Goal: Task Accomplishment & Management: Complete application form

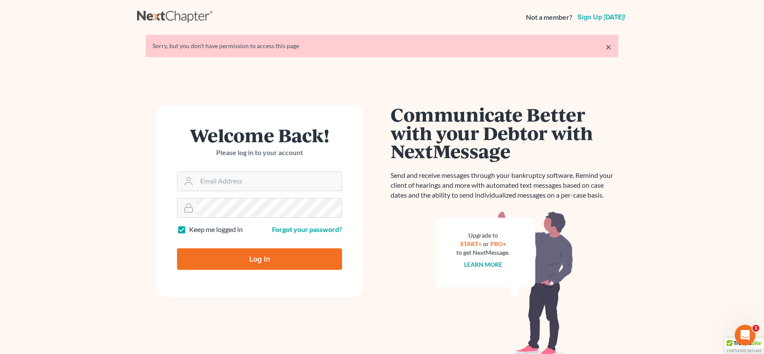
type input "[EMAIL_ADDRESS][DOMAIN_NAME]"
click at [248, 260] on input "Log In" at bounding box center [259, 259] width 165 height 21
type input "Thinking..."
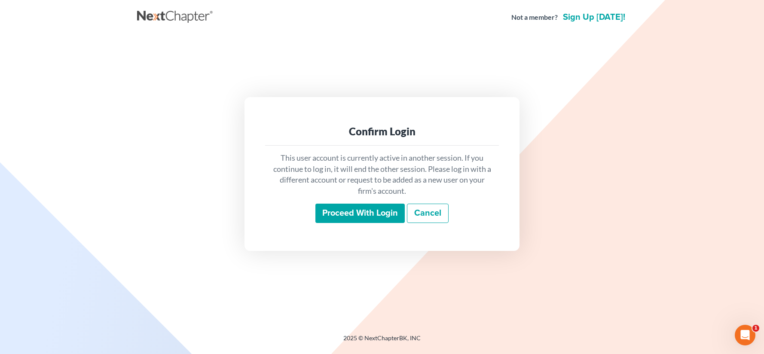
click at [342, 216] on input "Proceed with login" at bounding box center [360, 214] width 89 height 20
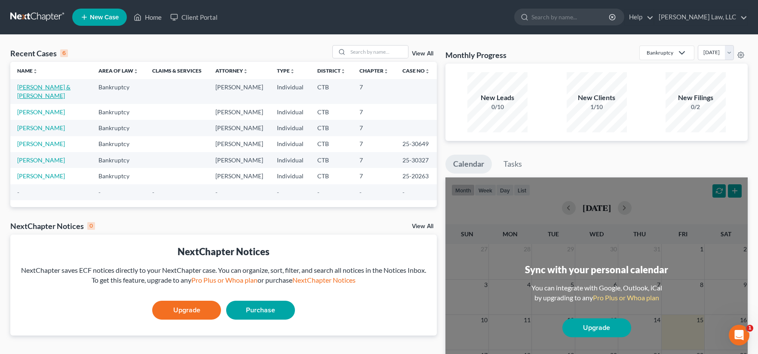
click at [36, 86] on link "[PERSON_NAME] & [PERSON_NAME]" at bounding box center [43, 91] width 53 height 16
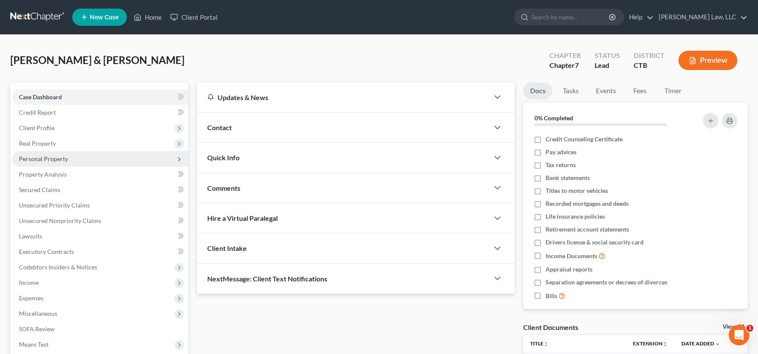
click at [34, 160] on span "Personal Property" at bounding box center [43, 158] width 49 height 7
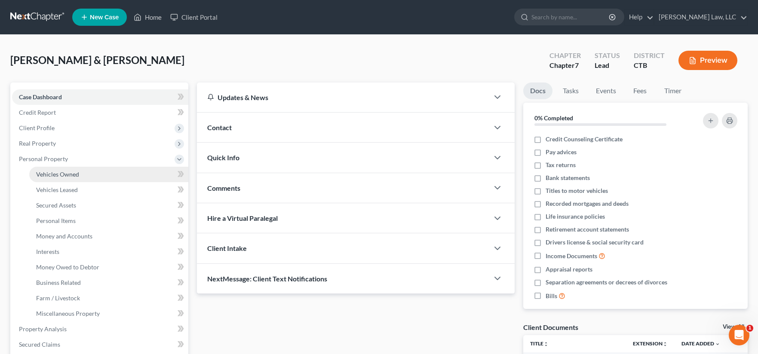
click at [55, 174] on span "Vehicles Owned" at bounding box center [57, 174] width 43 height 7
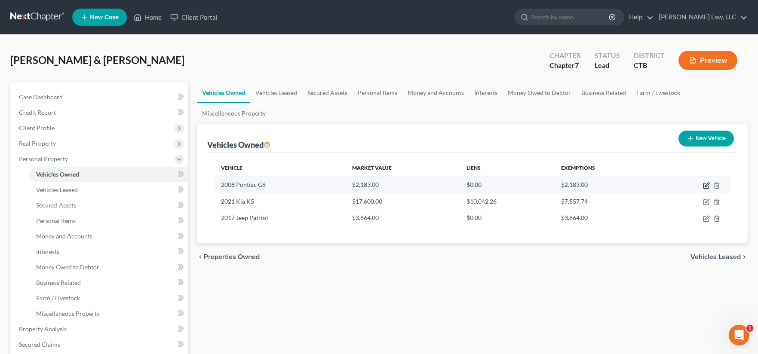
click at [707, 185] on icon "button" at bounding box center [706, 185] width 7 height 7
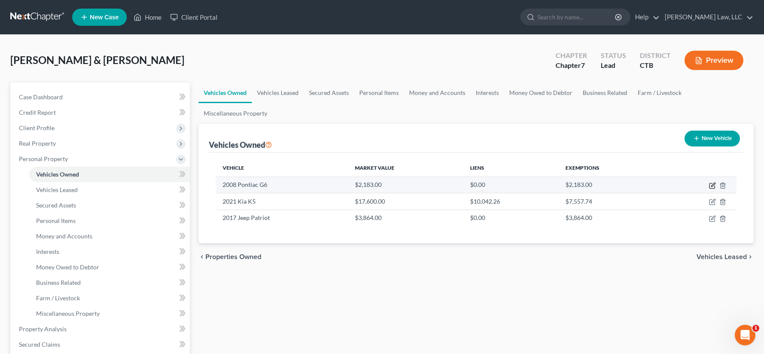
select select "0"
select select "18"
select select "3"
select select "1"
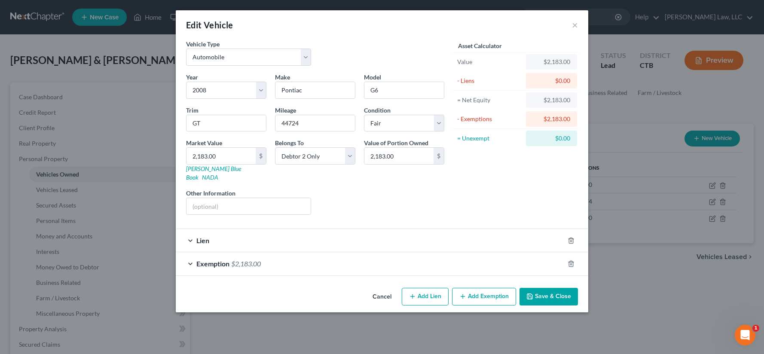
click at [381, 289] on button "Cancel" at bounding box center [382, 297] width 33 height 17
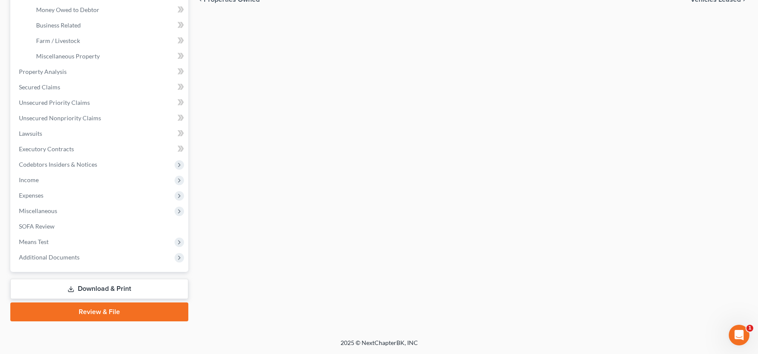
scroll to position [215, 0]
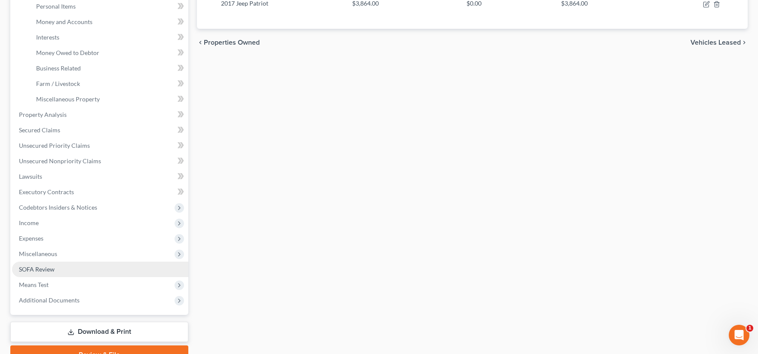
click at [46, 270] on span "SOFA Review" at bounding box center [37, 269] width 36 height 7
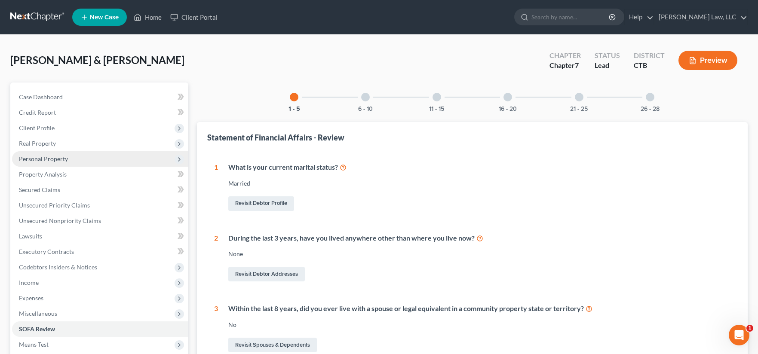
click at [31, 159] on span "Personal Property" at bounding box center [43, 158] width 49 height 7
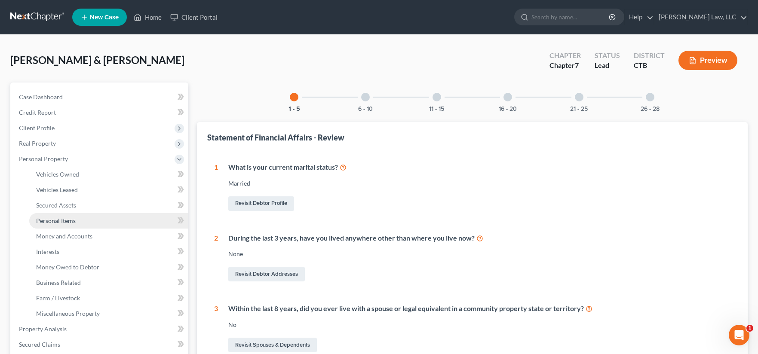
click at [57, 221] on span "Personal Items" at bounding box center [56, 220] width 40 height 7
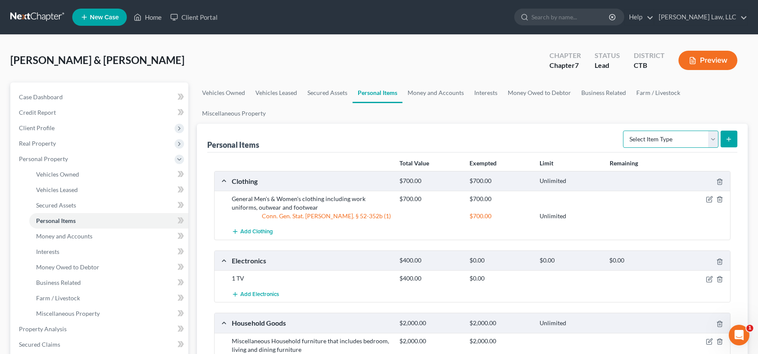
click at [715, 138] on select "Select Item Type Clothing Collectibles Of Value Electronics Firearms Household …" at bounding box center [670, 139] width 95 height 17
select select "jewelry"
click at [624, 131] on select "Select Item Type Clothing Collectibles Of Value Electronics Firearms Household …" at bounding box center [670, 139] width 95 height 17
click at [734, 136] on button "submit" at bounding box center [729, 139] width 17 height 17
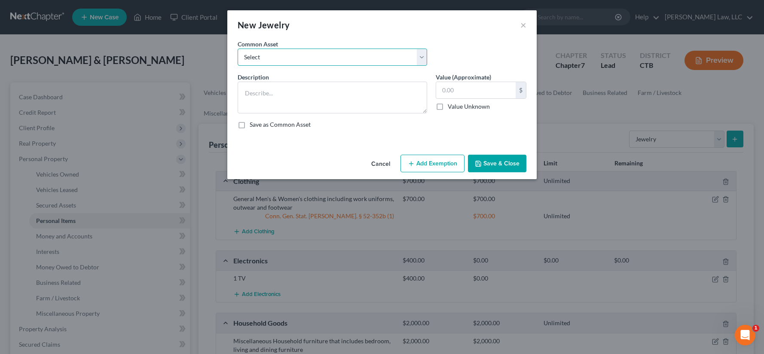
click at [422, 57] on select "Select engagement ring, wedding bands, bracelet, necklaces (x2), watch, earring…" at bounding box center [333, 57] width 190 height 17
select select "1"
click at [238, 49] on select "Select engagement ring, wedding bands, bracelet, necklaces (x2), watch, earring…" at bounding box center [333, 57] width 190 height 17
type textarea "Men's Wedding Band"
type input "500.00"
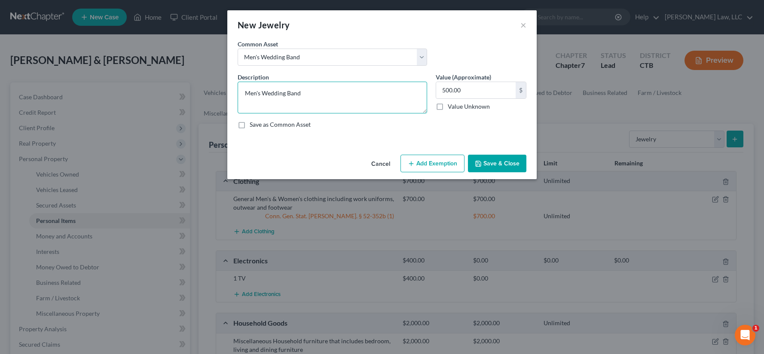
click at [257, 106] on textarea "Men's Wedding Band" at bounding box center [333, 98] width 190 height 32
click at [264, 93] on textarea "Men's Wedding Band" at bounding box center [333, 98] width 190 height 32
click at [332, 94] on textarea "Men's & Women's Wedding Band" at bounding box center [333, 98] width 190 height 32
type textarea "Men's & Women's Wedding Bands"
click at [503, 161] on button "Save & Close" at bounding box center [497, 164] width 58 height 18
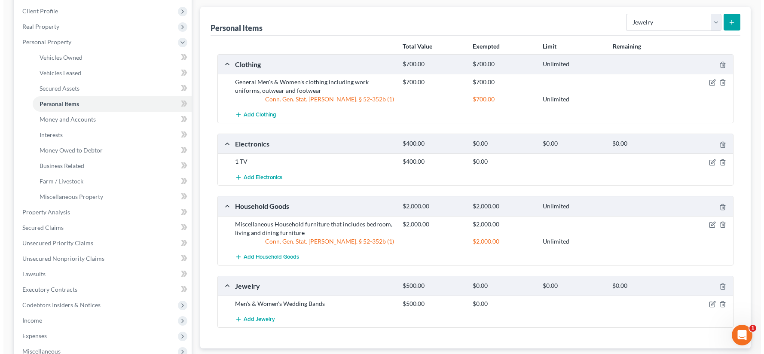
scroll to position [129, 0]
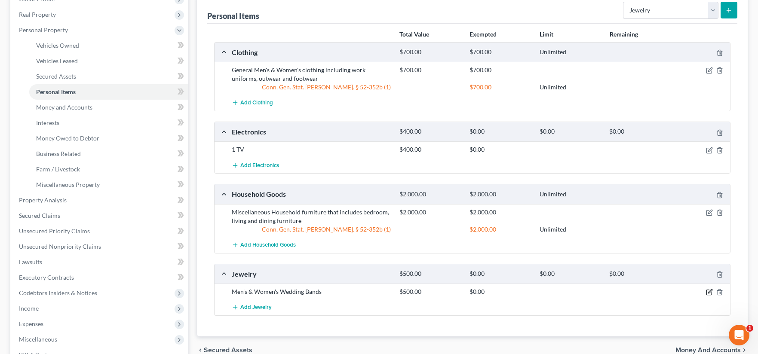
click at [711, 294] on icon "button" at bounding box center [709, 292] width 7 height 7
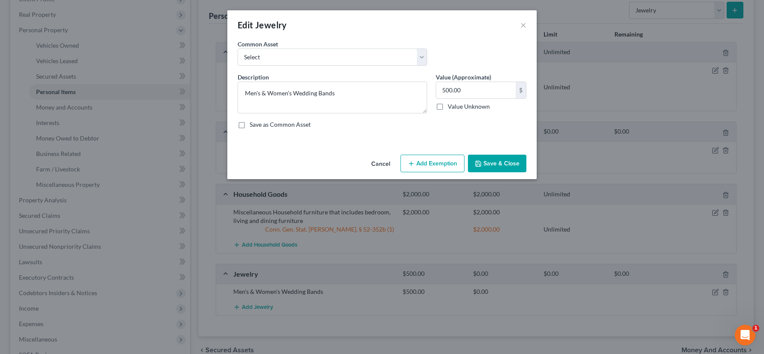
click at [410, 167] on icon "button" at bounding box center [411, 163] width 7 height 7
select select "2"
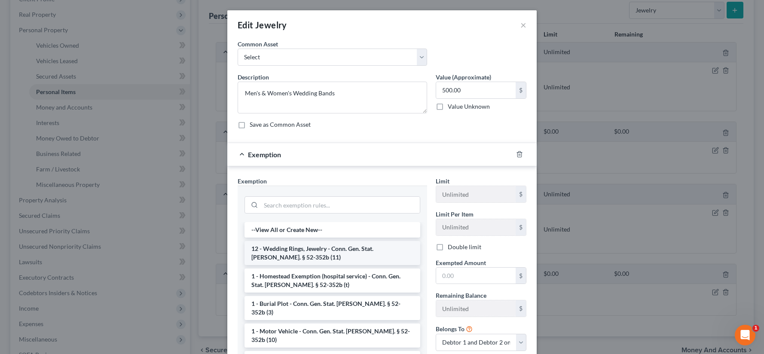
click at [341, 248] on li "12 - Wedding Rings, Jewelry - Conn. Gen. Stat. [PERSON_NAME]. § 52-352b (11)" at bounding box center [333, 253] width 176 height 24
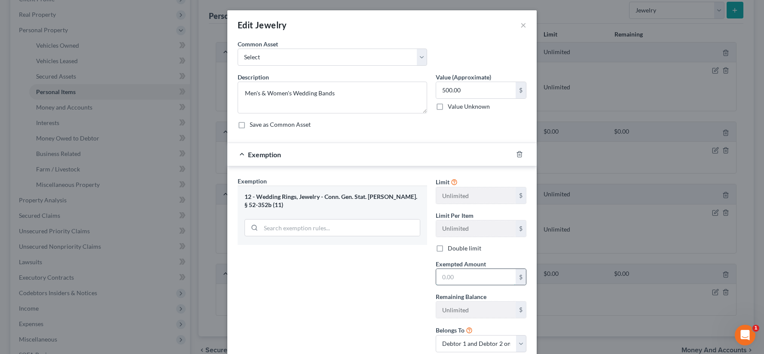
click at [462, 276] on input "text" at bounding box center [476, 277] width 80 height 16
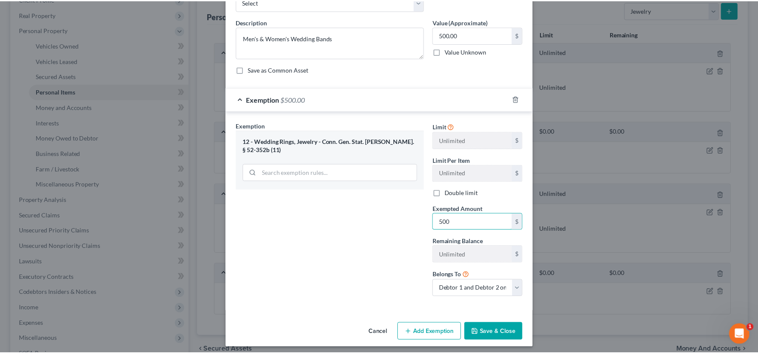
scroll to position [59, 0]
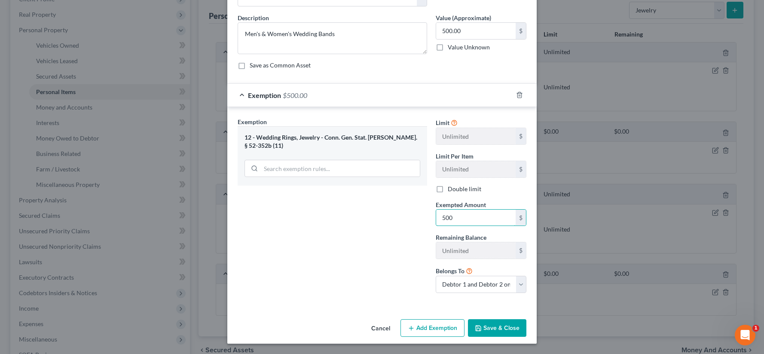
type input "500"
click at [500, 329] on button "Save & Close" at bounding box center [497, 328] width 58 height 18
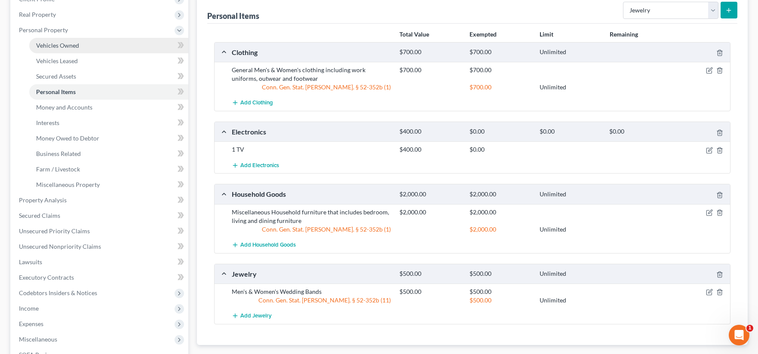
click at [58, 47] on span "Vehicles Owned" at bounding box center [57, 45] width 43 height 7
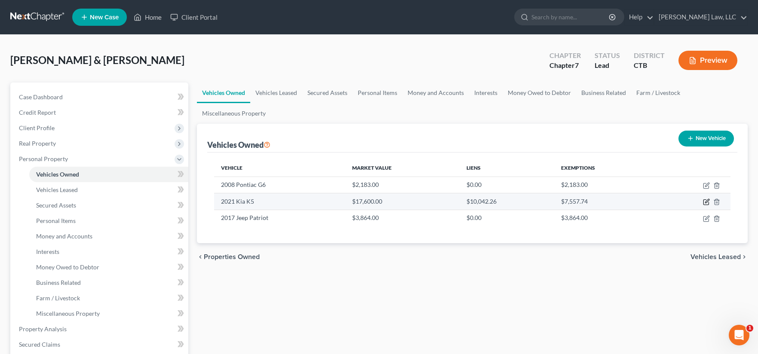
click at [708, 203] on icon "button" at bounding box center [706, 202] width 7 height 7
select select "0"
select select "5"
select select "3"
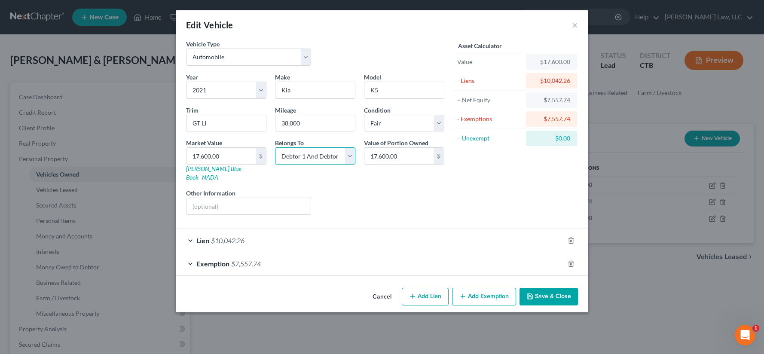
click at [350, 156] on select "Select Debtor 1 Only Debtor 2 Only Debtor 1 And Debtor 2 Only At Least One Of T…" at bounding box center [315, 155] width 80 height 17
select select "0"
click at [275, 147] on select "Select Debtor 1 Only Debtor 2 Only Debtor 1 And Debtor 2 Only At Least One Of T…" at bounding box center [315, 155] width 80 height 17
click at [560, 288] on button "Save & Close" at bounding box center [549, 297] width 58 height 18
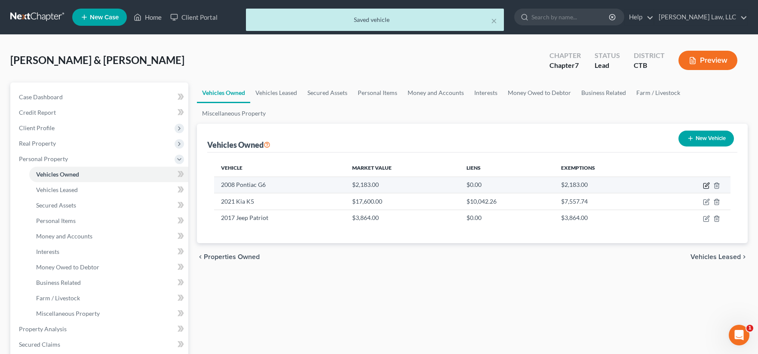
click at [704, 187] on icon "button" at bounding box center [706, 185] width 7 height 7
select select "0"
select select "18"
select select "3"
select select "1"
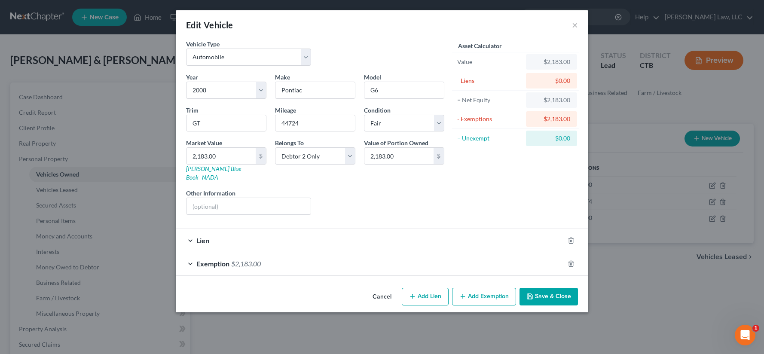
click at [553, 288] on button "Save & Close" at bounding box center [549, 297] width 58 height 18
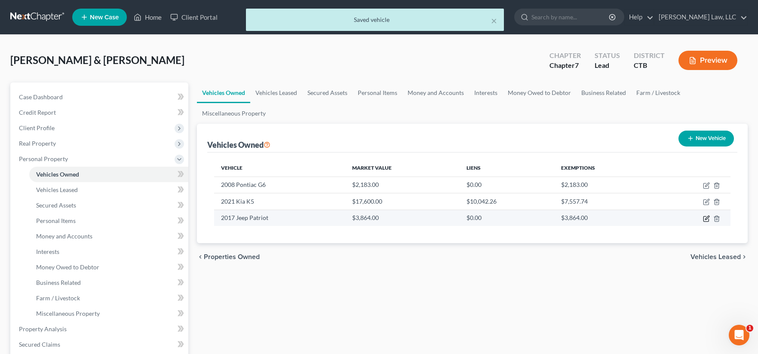
click at [705, 219] on icon "button" at bounding box center [707, 218] width 4 height 4
select select "0"
select select "9"
select select "3"
select select "2"
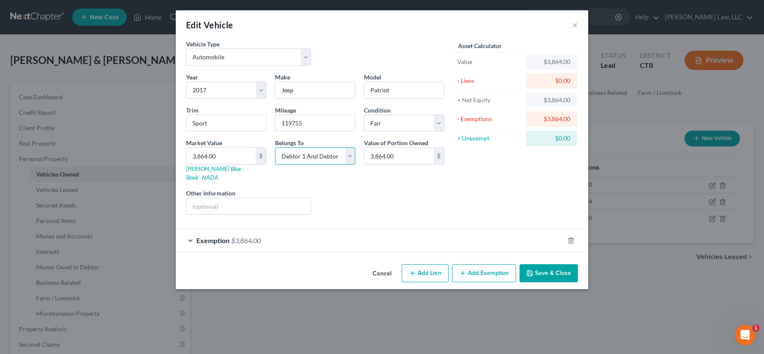
click at [350, 156] on select "Select Debtor 1 Only Debtor 2 Only Debtor 1 And Debtor 2 Only At Least One Of T…" at bounding box center [315, 155] width 80 height 17
click at [537, 267] on button "Save & Close" at bounding box center [549, 273] width 58 height 18
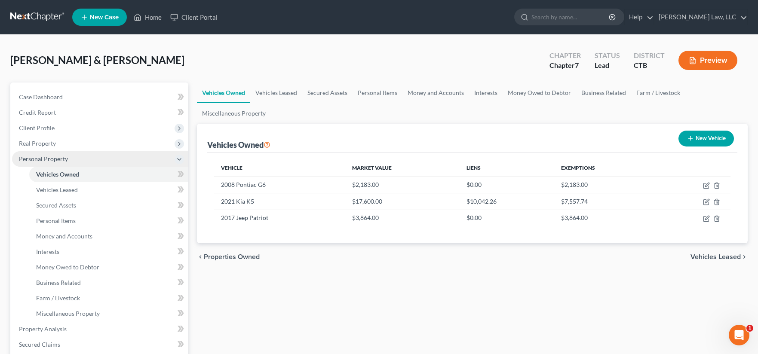
click at [45, 157] on span "Personal Property" at bounding box center [43, 158] width 49 height 7
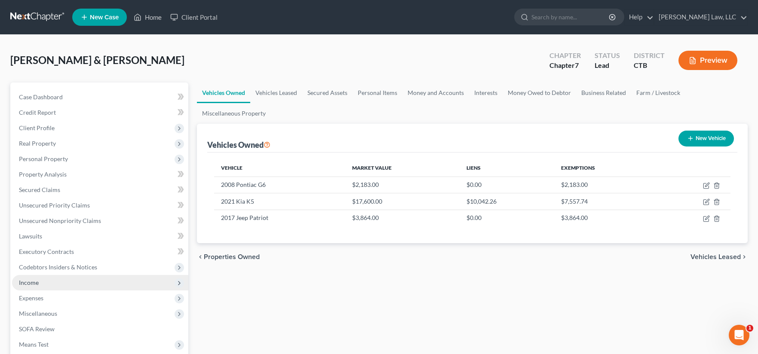
click at [29, 285] on span "Income" at bounding box center [29, 282] width 20 height 7
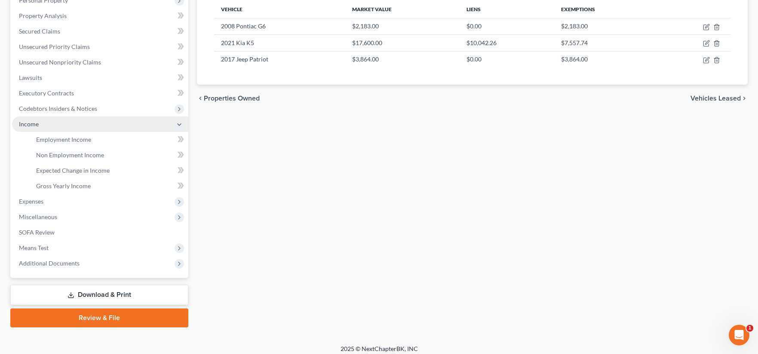
scroll to position [165, 0]
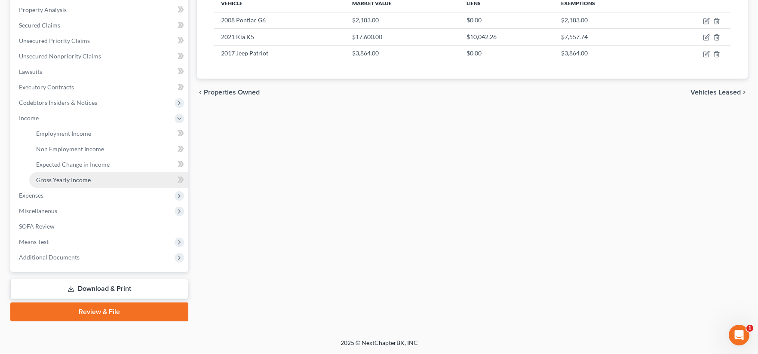
click at [71, 181] on span "Gross Yearly Income" at bounding box center [63, 179] width 55 height 7
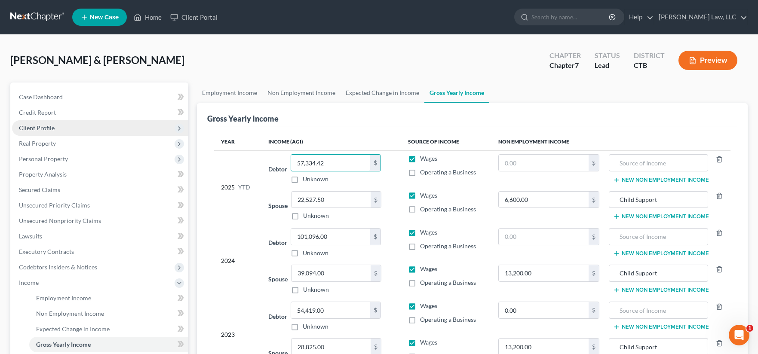
type input "57,334.42"
